Goal: Information Seeking & Learning: Compare options

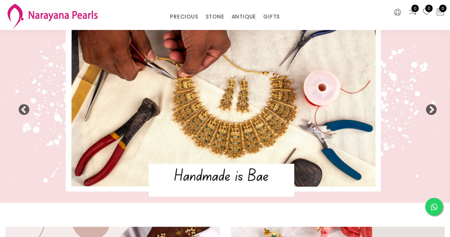
scroll to position [10, 0]
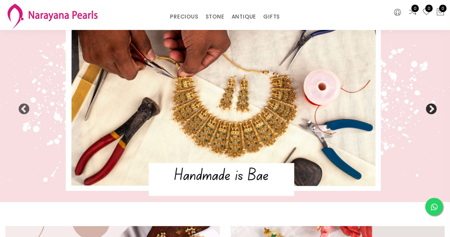
click at [429, 109] on button "Next" at bounding box center [428, 106] width 7 height 7
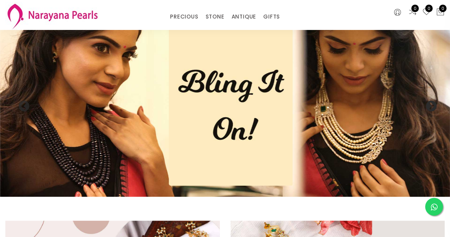
click at [430, 107] on button "Next" at bounding box center [428, 103] width 7 height 7
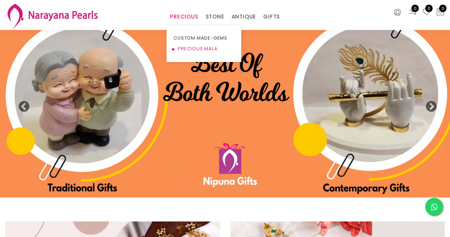
click at [188, 48] on link "PRECIOUS MALA" at bounding box center [204, 48] width 60 height 11
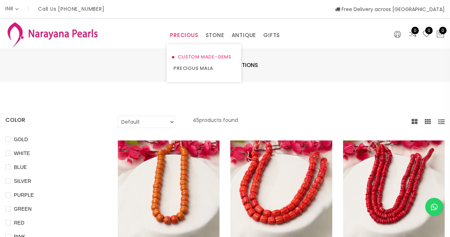
click at [188, 58] on link "CUSTOM MADE-GEMS" at bounding box center [204, 56] width 60 height 11
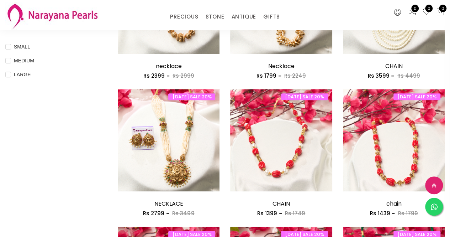
scroll to position [296, 0]
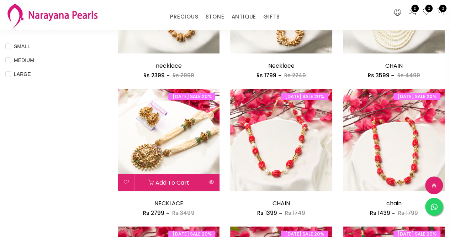
click at [203, 150] on img at bounding box center [169, 140] width 102 height 102
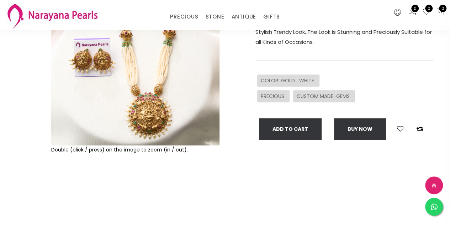
scroll to position [113, 0]
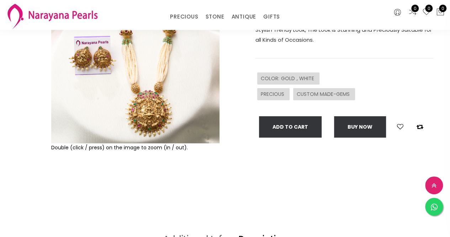
click at [143, 89] on img at bounding box center [135, 59] width 168 height 168
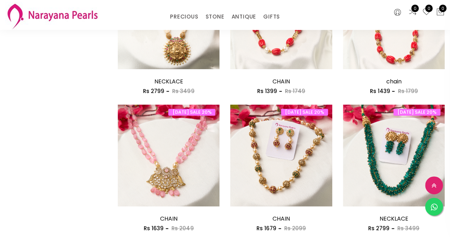
scroll to position [418, 0]
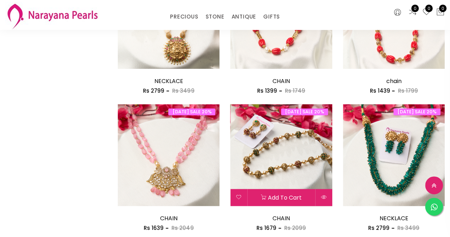
click at [271, 154] on img at bounding box center [281, 155] width 102 height 102
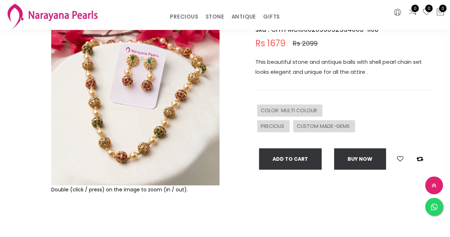
scroll to position [72, 0]
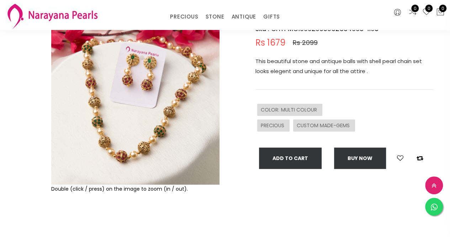
click at [149, 69] on img at bounding box center [135, 100] width 168 height 168
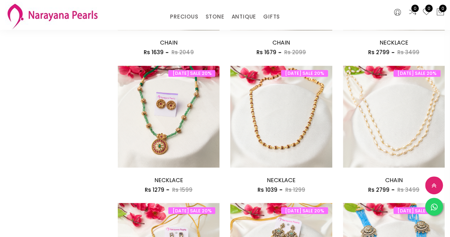
scroll to position [593, 0]
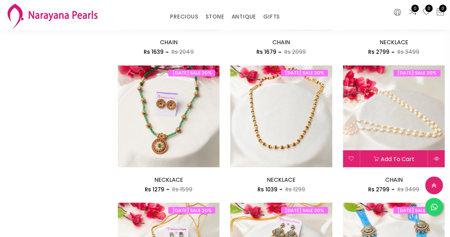
click at [388, 100] on img at bounding box center [394, 116] width 102 height 102
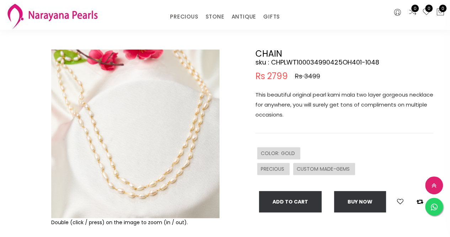
scroll to position [36, 0]
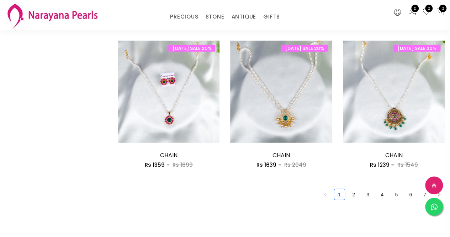
scroll to position [893, 0]
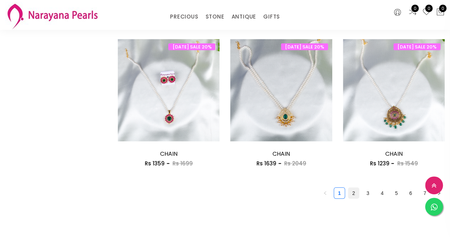
click at [353, 190] on link "2" at bounding box center [353, 192] width 11 height 11
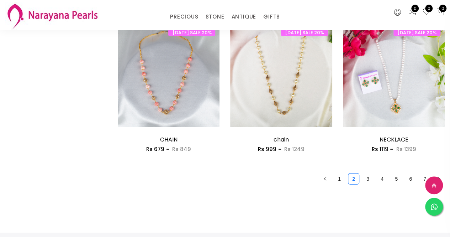
scroll to position [931, 0]
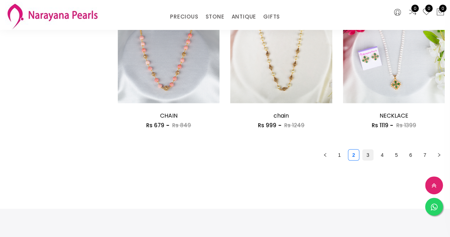
click at [368, 153] on link "3" at bounding box center [367, 154] width 11 height 11
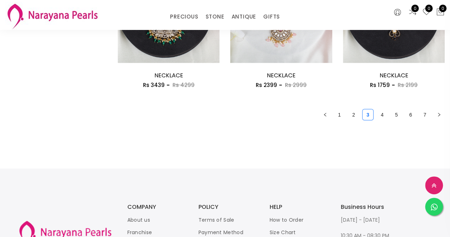
scroll to position [973, 0]
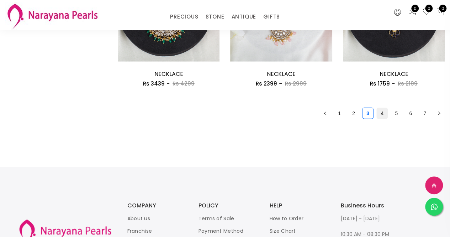
click at [381, 113] on link "4" at bounding box center [382, 113] width 11 height 11
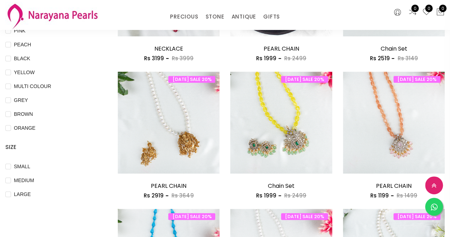
scroll to position [176, 0]
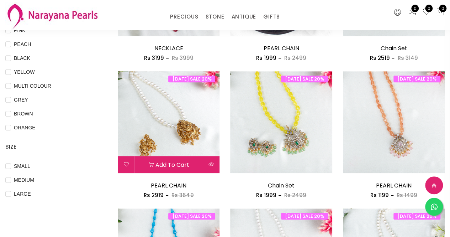
click at [171, 119] on img at bounding box center [169, 122] width 102 height 102
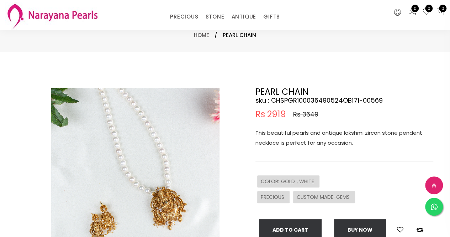
scroll to position [98, 0]
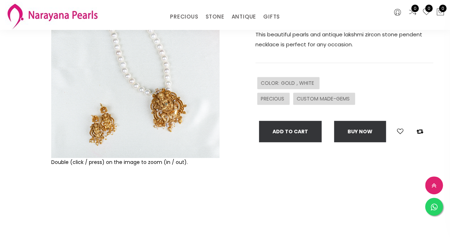
click at [151, 109] on img at bounding box center [135, 73] width 168 height 168
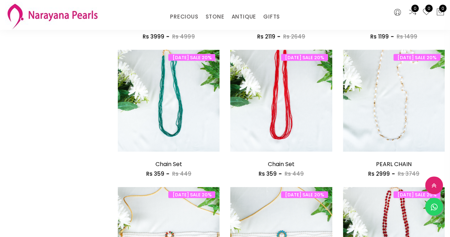
scroll to position [746, 0]
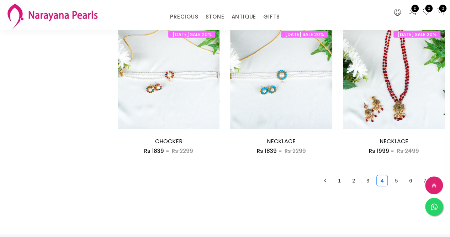
scroll to position [906, 0]
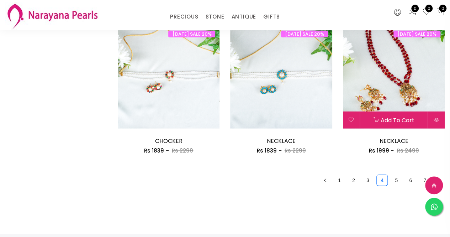
click at [403, 88] on img at bounding box center [394, 77] width 102 height 102
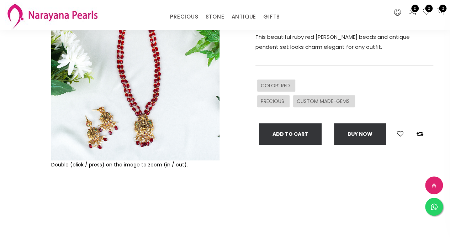
scroll to position [96, 0]
click at [150, 134] on img at bounding box center [135, 75] width 168 height 168
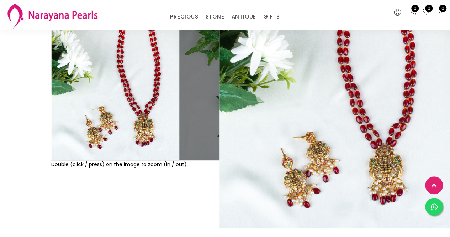
click at [107, 115] on img at bounding box center [135, 75] width 168 height 168
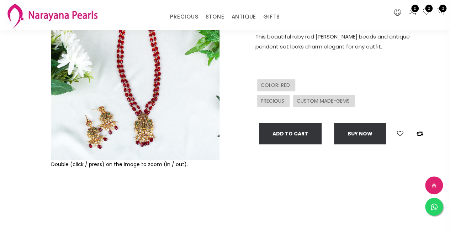
click at [109, 114] on img at bounding box center [135, 75] width 168 height 168
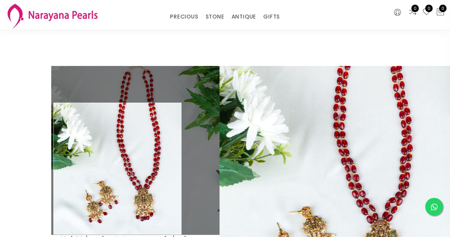
scroll to position [21, 0]
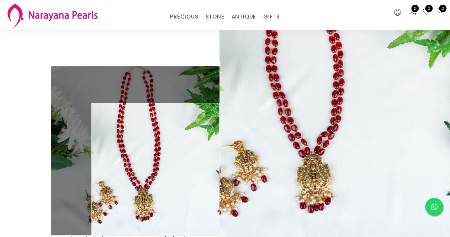
click at [296, 179] on div "CUSTOM MADE-GEMS" at bounding box center [324, 175] width 62 height 12
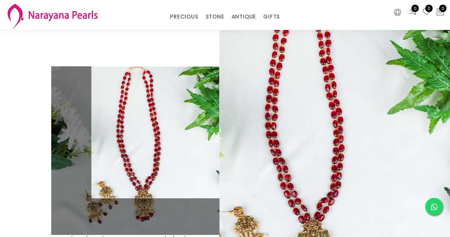
click at [186, 47] on div "Double (click / press) on the image to zoom (in / out). NECKLACE sku : CHSPMC10…" at bounding box center [225, 178] width 450 height 295
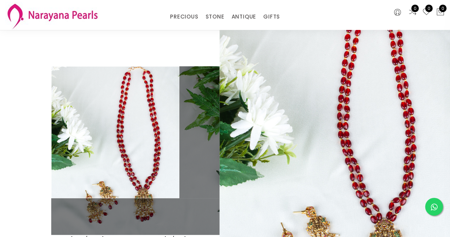
click at [41, 112] on div at bounding box center [32, 178] width 31 height 224
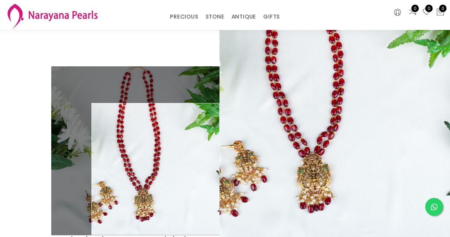
drag, startPoint x: 211, startPoint y: 154, endPoint x: 288, endPoint y: 242, distance: 116.7
click at [288, 215] on html "INR CAD HKD GBP IDR INR JPY MYR USD MXN AUD Call Us [PHONE_NUMBER] Free Deliver…" at bounding box center [225, 97] width 450 height 237
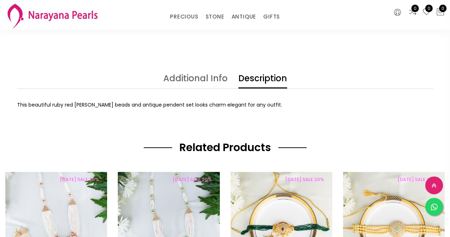
scroll to position [272, 0]
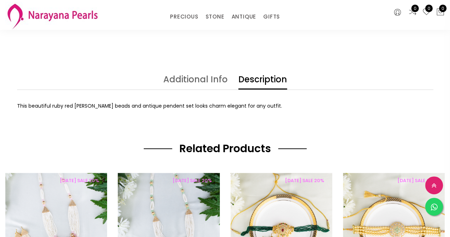
click at [358, 114] on div "Additional Info Description COLOR RED This beautiful ruby red [PERSON_NAME] bea…" at bounding box center [225, 108] width 450 height 67
click at [203, 76] on link "Additional Info" at bounding box center [195, 82] width 64 height 14
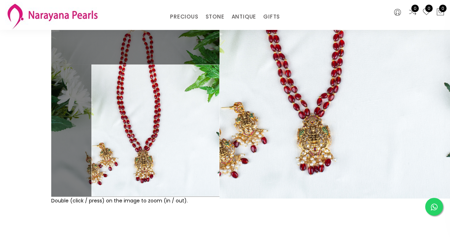
scroll to position [0, 0]
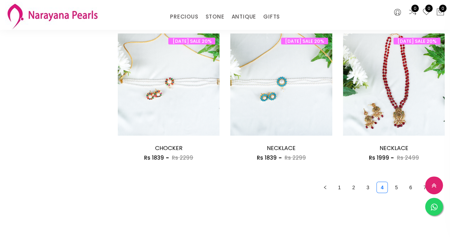
scroll to position [899, 0]
click at [396, 187] on link "5" at bounding box center [396, 186] width 11 height 11
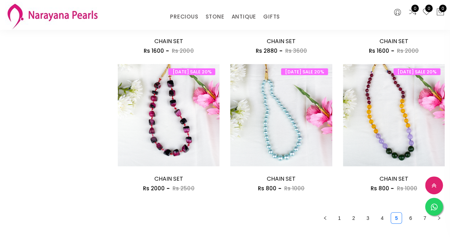
scroll to position [870, 0]
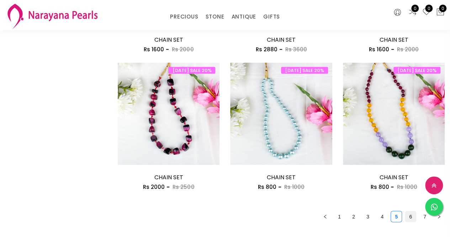
click at [408, 219] on link "6" at bounding box center [410, 216] width 11 height 11
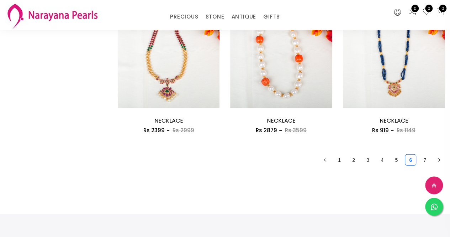
scroll to position [927, 0]
click at [425, 161] on link "7" at bounding box center [424, 159] width 11 height 11
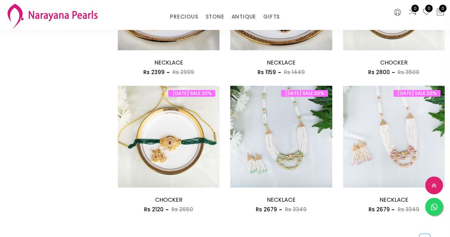
scroll to position [468, 0]
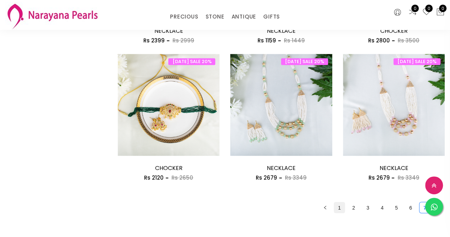
click at [339, 207] on link "1" at bounding box center [339, 207] width 11 height 11
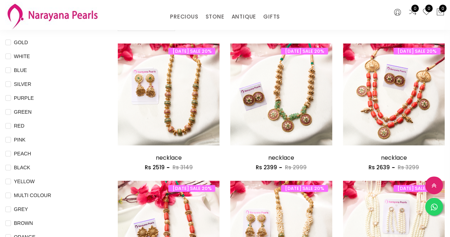
scroll to position [68, 0]
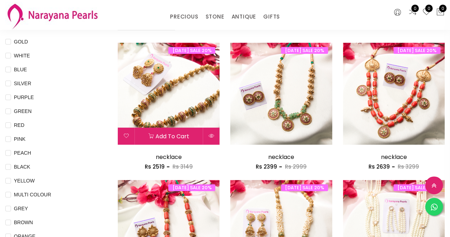
click at [174, 108] on img at bounding box center [169, 94] width 102 height 102
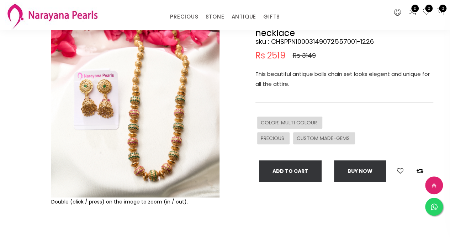
scroll to position [58, 0]
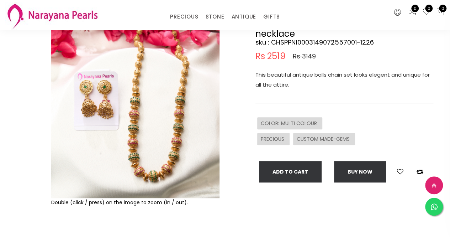
click at [169, 129] on img at bounding box center [135, 114] width 168 height 168
click at [117, 142] on img at bounding box center [135, 114] width 168 height 168
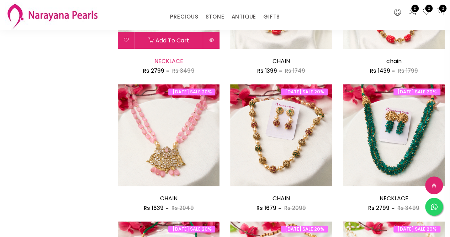
scroll to position [438, 0]
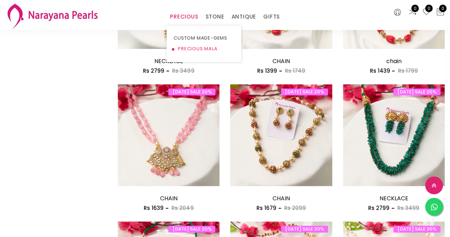
click at [188, 47] on link "PRECIOUS MALA" at bounding box center [204, 48] width 60 height 11
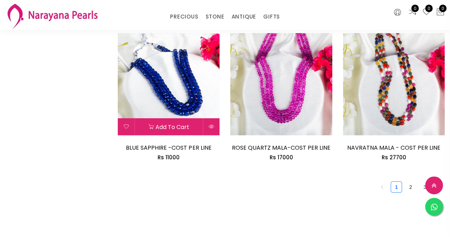
scroll to position [933, 0]
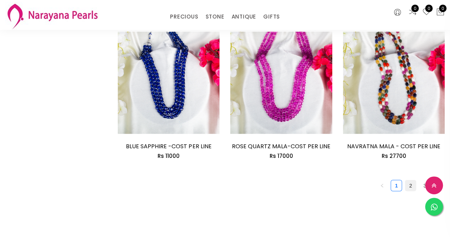
click at [409, 180] on link "2" at bounding box center [410, 185] width 11 height 11
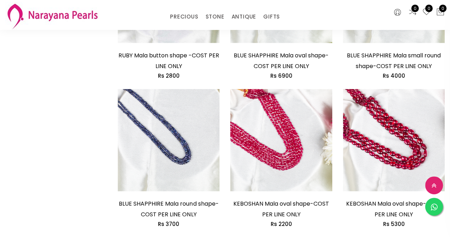
scroll to position [981, 0]
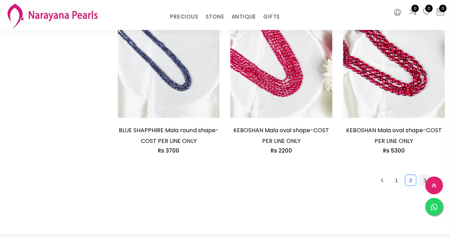
click at [425, 180] on link "3" at bounding box center [424, 180] width 11 height 11
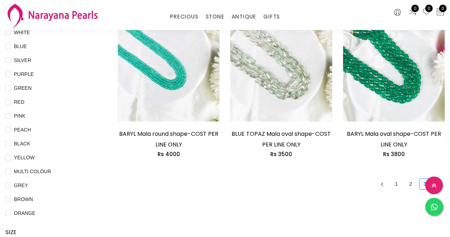
scroll to position [91, 0]
